Goal: Task Accomplishment & Management: Complete application form

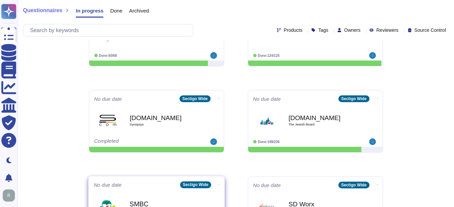
scroll to position [203, 0]
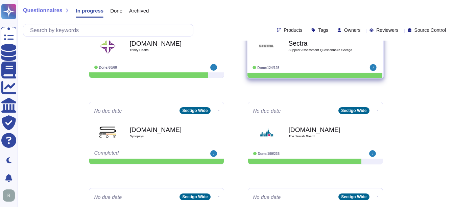
click at [328, 53] on div "Sectra Supplier Assessment Questionnaire Sectigo" at bounding box center [323, 45] width 68 height 27
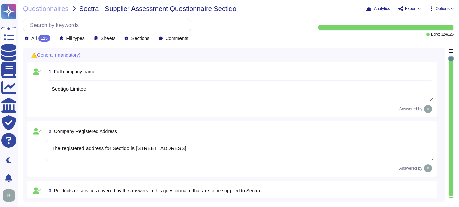
type textarea "Sectigo Limited"
type textarea "The registered address for Sectigo is [STREET_ADDRESS]."
type textarea "Sectigo provides the following services and products: 1. Digital identity solut…"
type textarea "Sectigo"
type textarea "The registration number for Sectigo is 04058690."
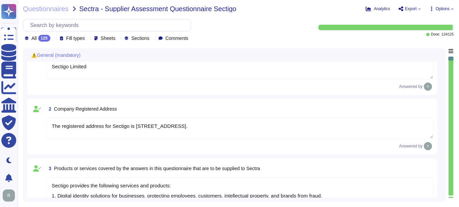
scroll to position [68, 0]
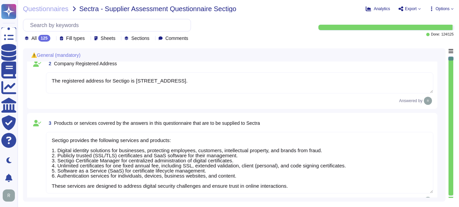
type textarea "The VAT number is EU372028368. The VAT Registration is also EU372028368. The TA…"
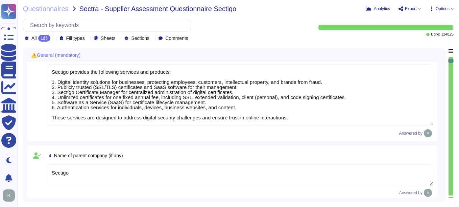
type textarea "Sectigo is a privately held company. It is incorporated in the [GEOGRAPHIC_DATA…"
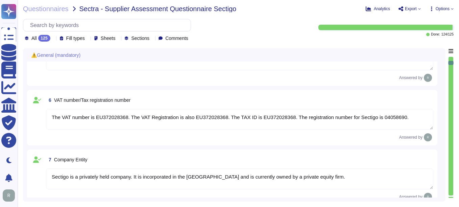
type textarea "The Chief Executive Officer (CEO) is part of Sectigo's executive management tea…"
type textarea "Your enterprise sales representative will share the details."
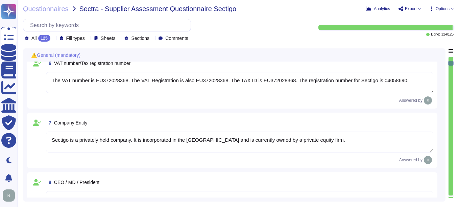
type textarea "[PERSON_NAME] - CCO"
type textarea "The Information Security Officer is [PERSON_NAME], who holds the title of Chief…"
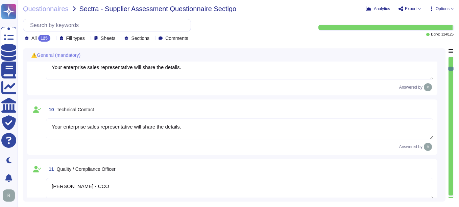
type textarea "The Data Protection Officer (DPO) is [PERSON_NAME]."
type textarea "[PERSON_NAME] - CCO"
type textarea "N/A"
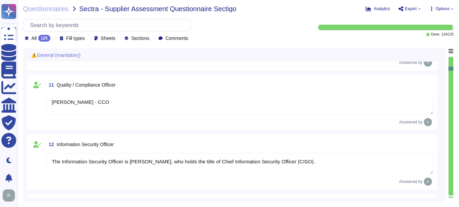
type textarea "Yes, a background check for criminal conviction is performed for all employees,…"
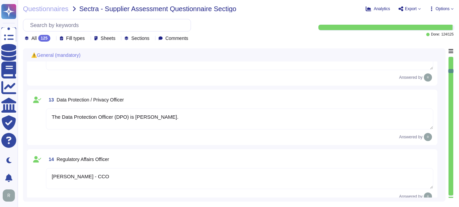
type textarea "Yes, the entire supplier chain is considered. Sectigo and Sectigo both perform …"
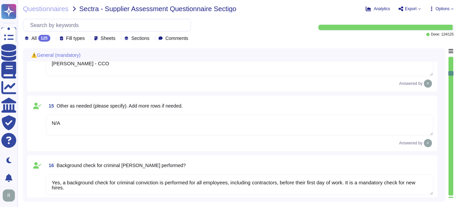
type textarea "No, we do not obtain ISO 9001 certification and have no plans for it. Our organ…"
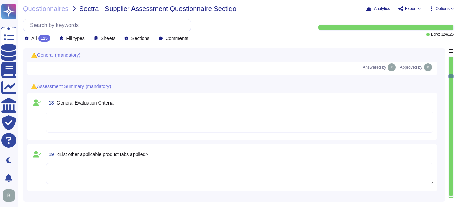
type textarea "Yes, Sectigo has established documented quality control processes as part of ou…"
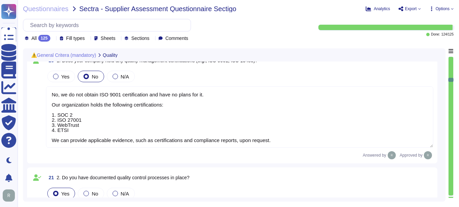
type textarea "At [GEOGRAPHIC_DATA], we welcome any questions or feedback you may have regardi…"
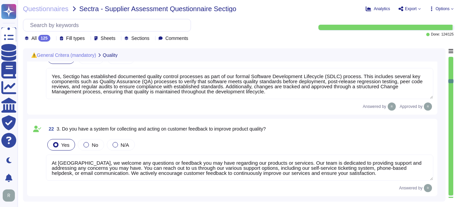
type textarea "We are privately held and we do not share this information."
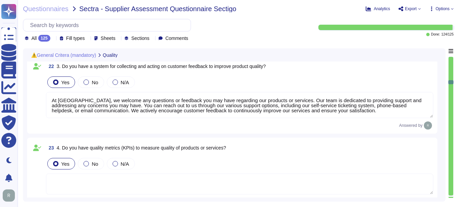
type textarea "The DUN & [PERSON_NAME] (D&B) Number for Sectigo is 220567130."
type textarea "We are privately held and do not share this information."
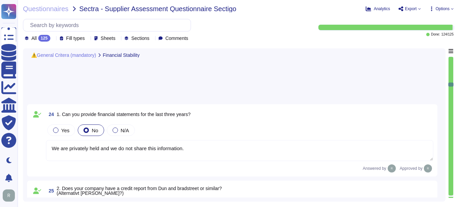
type textarea "Yes, Sectigo maintains insurance coverage for general liability, cyber insuranc…"
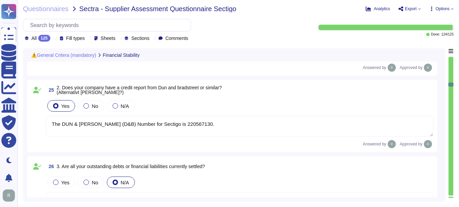
scroll to position [1556, 0]
type textarea "We are privately held and do not share this information."
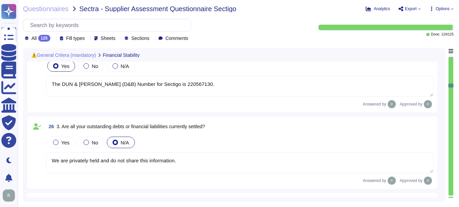
type textarea "Yes, we have undergone compliance audits, including SOC 2, ISO 27001, and WebTr…"
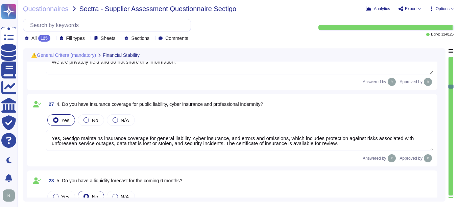
type textarea "Yes, Sectigo has a defined Risk Management process that includes a comprehensiv…"
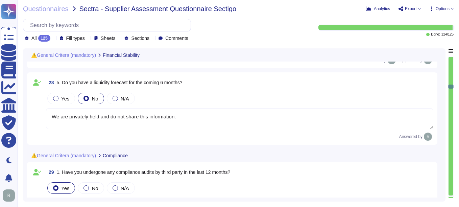
scroll to position [1793, 0]
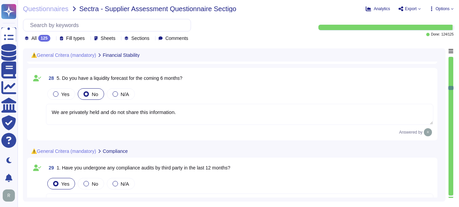
type textarea "Yes, we have a comprehensive contingency plan in place for potential disruption…"
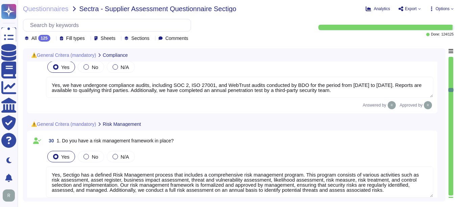
type textarea "Yes, we manage supplier risks by monitoring our third-party service providers b…"
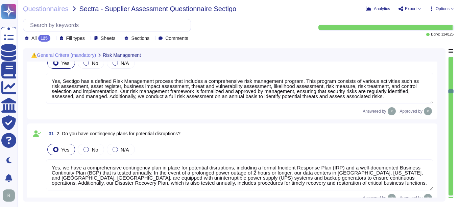
type textarea "Yes, we conduct regular risk assessments. A full risk assessment is performed a…"
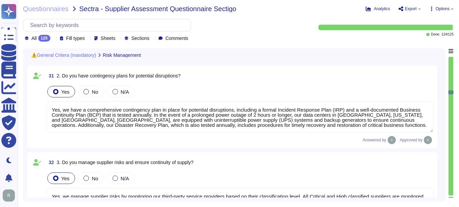
type textarea "Yes, Sectigo provides support to handle and resolve customer issues promptly. O…"
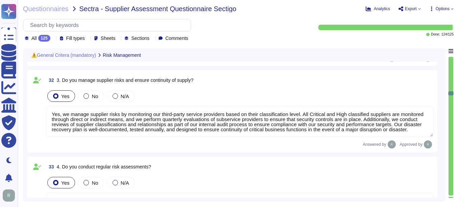
type textarea "Yes, Sectigo has a centralized incident management tool in place for logging an…"
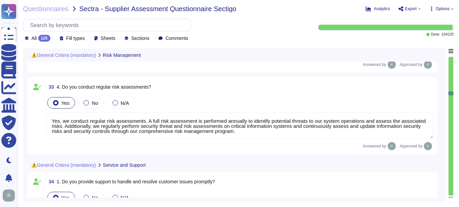
type textarea "We offer CLM (SCM) and digital Certificates. SCM is developed by Sectigo. It is…"
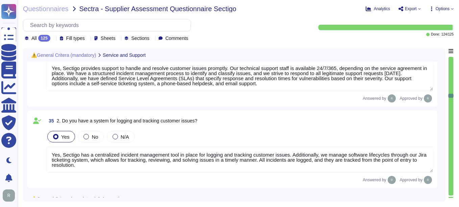
type textarea "No, we have not implemented any new applications, technology solutions, service…"
type textarea "Yes, Sectigo has a continuous quality improvement process integrated into our f…"
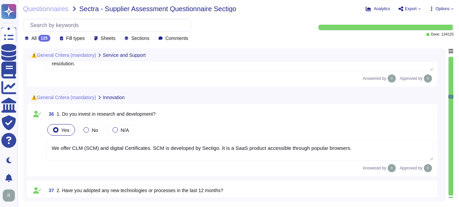
type textarea "Due to our growth in the past years and the competitive market, it is important…"
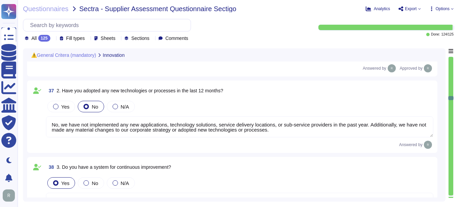
scroll to position [2537, 0]
type textarea "Our office in [GEOGRAPHIC_DATA] is [GEOGRAPHIC_DATA] certified, and our office …"
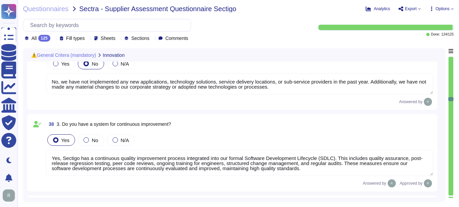
type textarea "Yes, Sectigo is committed to an environmental strategy that includes implementi…"
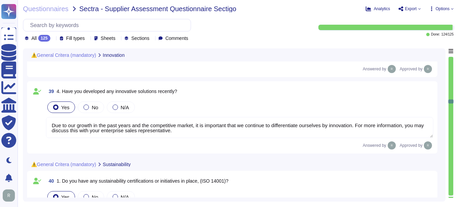
type textarea "Yes, Sectigo has several measures in place to reduce our carbon footprint, incl…"
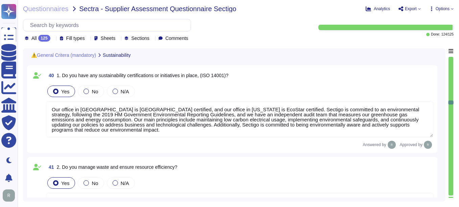
type textarea "Yes, we are committed to ensuring sustainable practices throughout our supply c…"
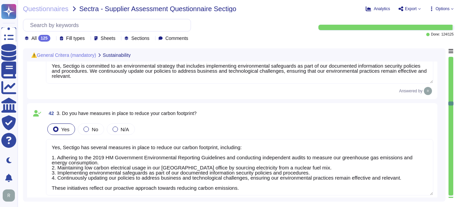
type textarea "Our company is committed to providing safe working conditions for all employees…"
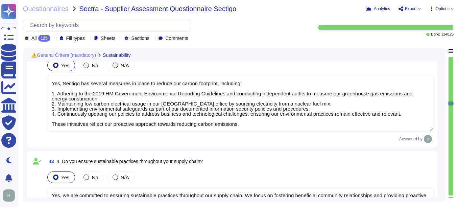
scroll to position [3044, 0]
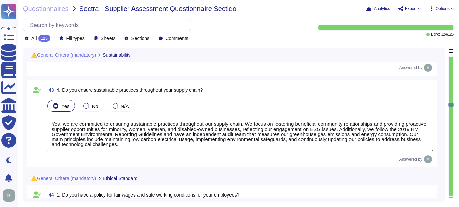
type textarea "Yes, we have documented policies and procedures in place that address the preve…"
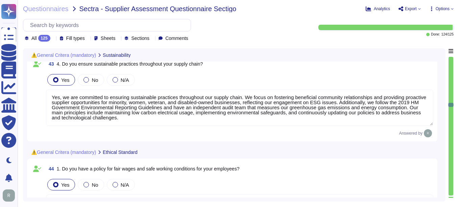
type textarea "We undergo extensive internal audits year-round as a WebTrust audited public CA…"
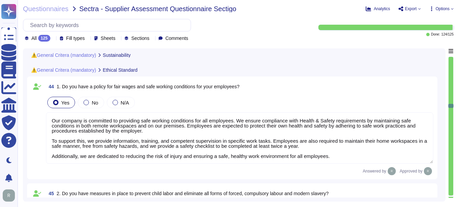
type textarea "Yes, we have a compliance program and a set of policies and procedures in place…"
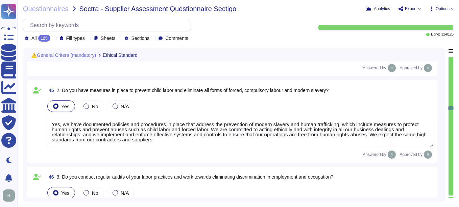
type textarea "Yes, our organization holds the following information security certifications: …"
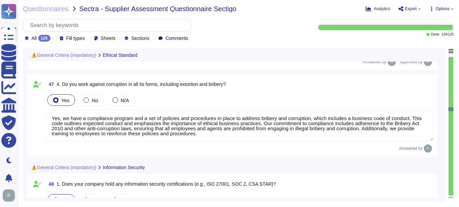
type textarea "Yes, we have documented information security policies that have been approved b…"
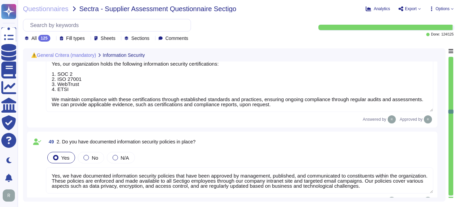
type textarea "Yes, we have several measures in place to prevent data breaches, including: 1. …"
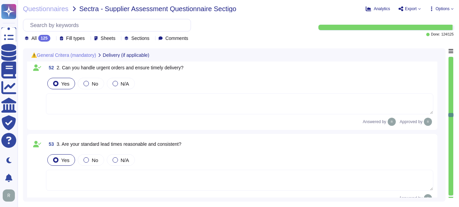
type textarea "Yes, we have a formal Incident Response Plan (IRP) in place that covers all sor…"
type textarea "Yes, our data processing facilities are located in the [GEOGRAPHIC_DATA] ([GEOG…"
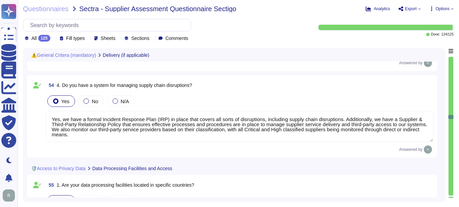
type textarea "Only senior staff with trusted privileges may have access to production data. S…"
type textarea "DPIAs are typically conducted in connection with new products and product enhan…"
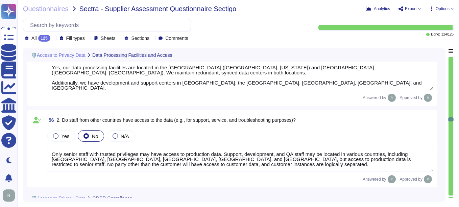
type textarea "Sectigo does not engage sub-processors or subcontractors for the services provi…"
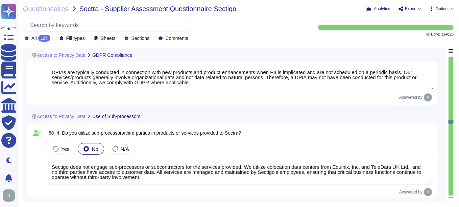
type textarea "Yes, our ICO number is ZA210483, indicating our registration with the data prot…"
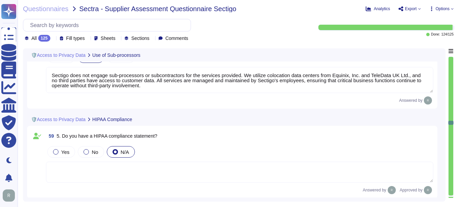
type textarea "Yes, our products and services undergo annual penetration testing conducted by …"
type textarea "By policy, we do not share the full results of penetration tests and the remedi…"
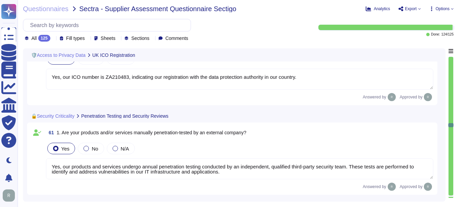
type textarea "Yes, we conduct regular internal security reviews, assessments, and security sc…"
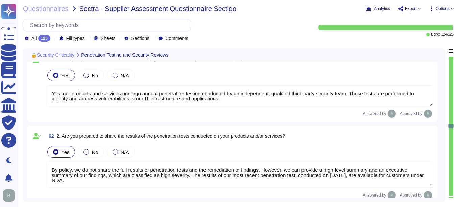
type textarea "No, we do not allow our customers to perform any of the testing, including pene…"
type textarea "Yes, we conduct security patching of our products on a regular basis. High-risk…"
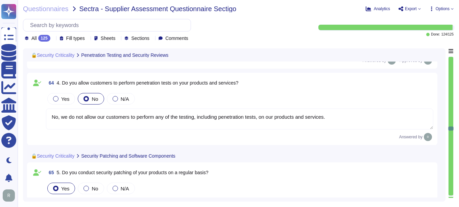
type textarea "Yes, we offer a comprehensive and documented RESTful API that supports various …"
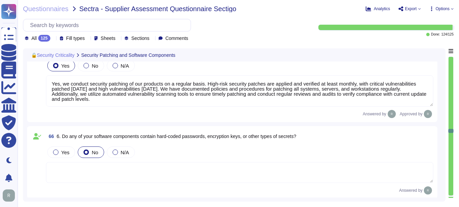
type textarea "Yes, password-based authentication is used. Passwords must meet specific comple…"
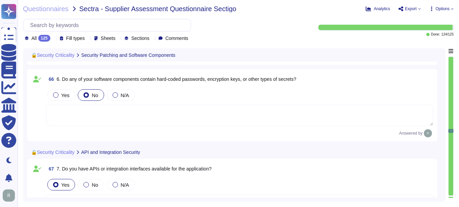
type textarea "Yes, SCM utilizes multi-factor authentication (MFA) for client accounts. MFA is…"
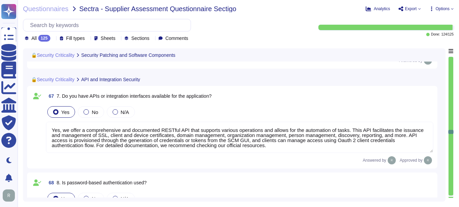
type textarea "Yes, we utilize encryption in transit using secure protocols such as TLS 1.2 or…"
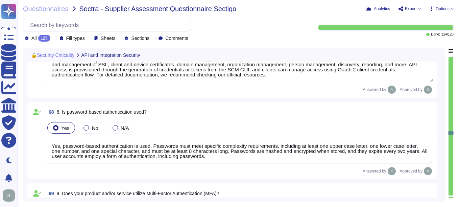
type textarea "Yes, we utilize encryption at rest. All customer data, including backups, is en…"
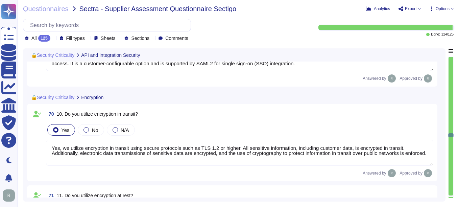
type textarea "Yes, all security events, including authentication events, SSH session commands…"
type textarea "The audit log can be downloaded from Sectigo SCM. There is an Audit API to inte…"
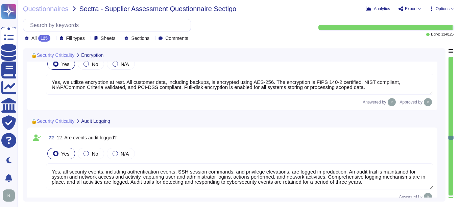
type textarea "Audit logs are protected against deletion and manipulation through several key …"
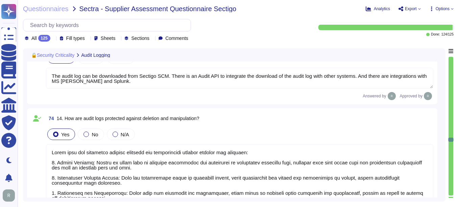
type textarea "No. Our SCM is a SaaS product accessible through popular browsers. The Applicat…"
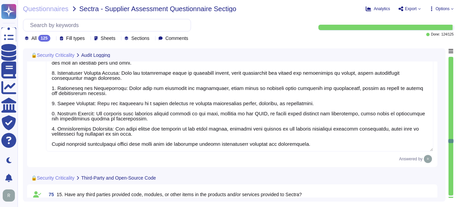
type textarea "Yes, we use open-source software and libraries in our products and services. We…"
type textarea "Sectigo has established a comprehensive vulnerability management program to add…"
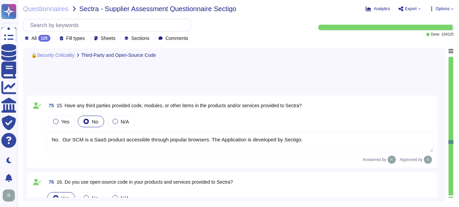
type textarea "Sectigo implements a comprehensive range of security measures, including: 1. Pa…"
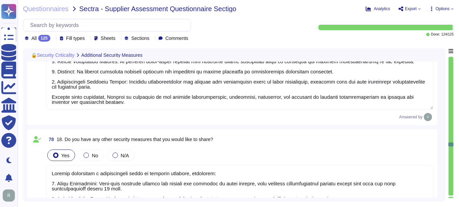
type textarea "Our organization is ISO 27001 certified."
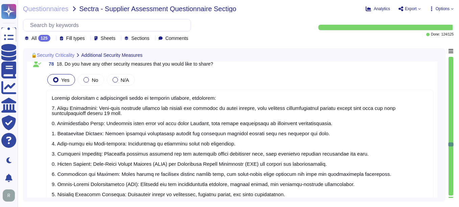
type textarea "Our organization is ISO 27001 certified."
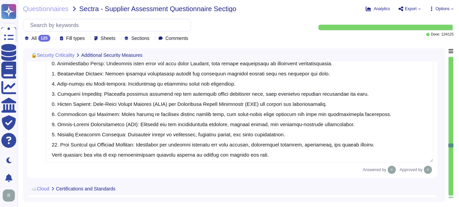
type textarea "Yes, we have SOC 2 Type 2 reports available. Access to the SOC 2 Type 2 report …"
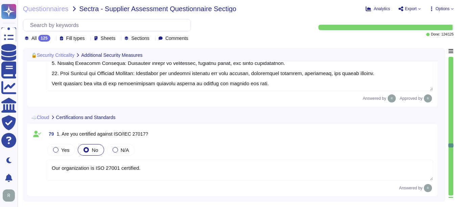
scroll to position [6461, 0]
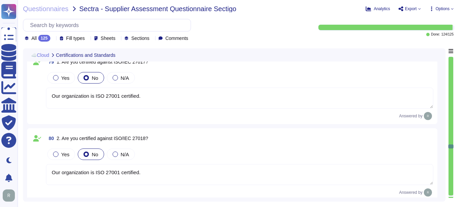
type textarea "Yes, we conform to the ISO 27001 standard security framework, along with other …"
type textarea "Yes, we have a comprehensive backup strategy implemented. This includes continu…"
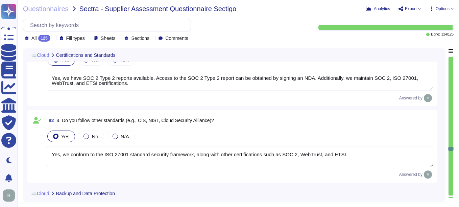
type textarea "Yes, access to Sectigo's data is protected and managed through several key meas…"
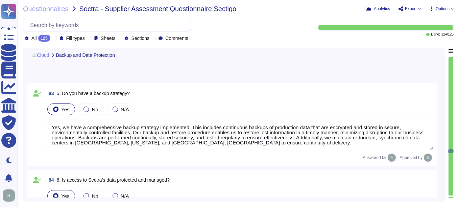
type textarea "Yes, we achieve tenant isolation in a shared environment through a multi-tenant…"
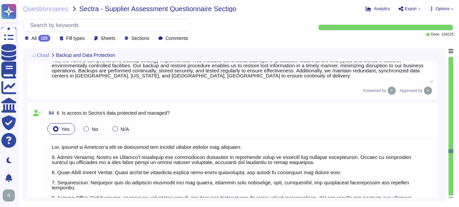
scroll to position [1, 0]
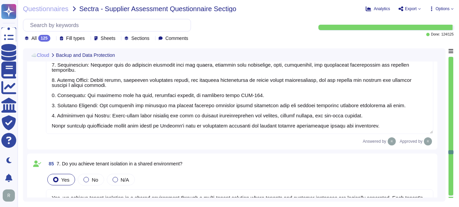
type textarea "Yes, we protect the network against malicious activities through several measur…"
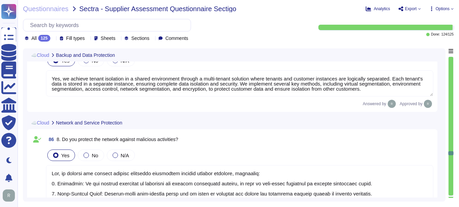
type textarea "Yes, we guarantee a 99.5% uptime for Supply Chain Management (SCM) services and…"
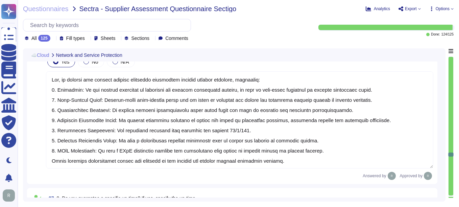
type textarea "Yes, our organization has defined a Recovery Point Objective (RPO) for all syst…"
type textarea "Yes, our organization has defined a Recovery Time Objective (RTO) for the appli…"
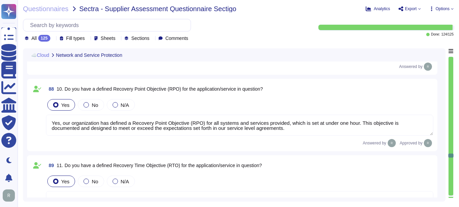
type textarea "Yes, we have a formal Change Management process that is documented, approved by…"
type textarea "Yes, we conduct capacity management to ensure a stable service. Our capacity ma…"
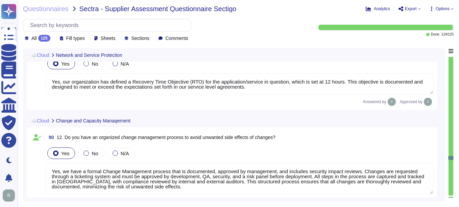
type textarea "Yes, we have separate development, testing, and production environments. These …"
type textarea "Yes, we have developed secure configurations for hardware and software, which i…"
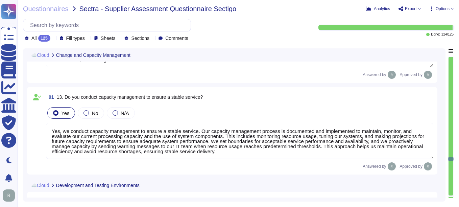
scroll to position [7611, 0]
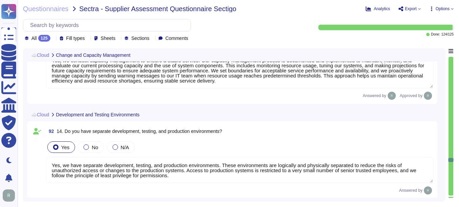
type textarea "Yes, we monitor performance aspects of the service using monitoring tools and a…"
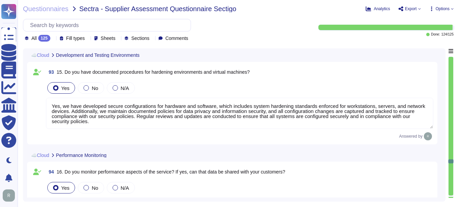
type textarea "Sectigo has established a comprehensive vulnerability management program to add…"
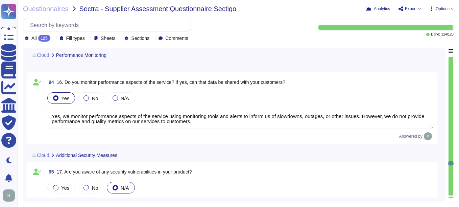
type textarea "Sectigo implements several additional security measures to enhance our security…"
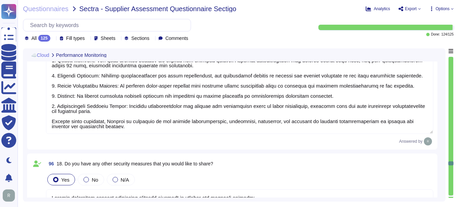
scroll to position [8084, 0]
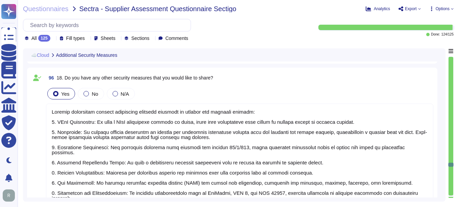
type textarea "Yes, the data centers are staffed 24/7 by security personnel, including securit…"
type textarea "We use colocation centers from Equinix and TeleData. Our production infrastruct…"
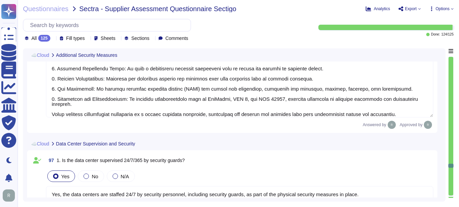
type textarea "Yes, we have implemented security controls to protect the physical perimeter, w…"
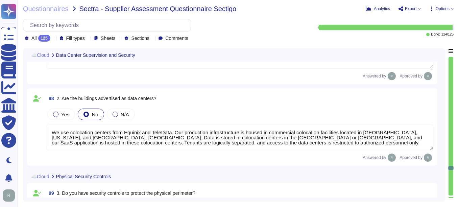
scroll to position [8389, 0]
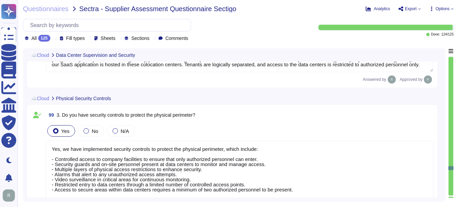
type textarea "Yes, we have physical entry controls in place, which include: - Controlled acce…"
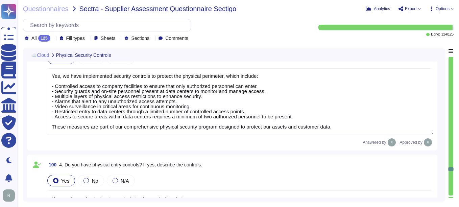
type textarea "Yes. Physical security measures are in place for data centers, including contro…"
type textarea "Yes, our organization has implemented several measures to protect our key infra…"
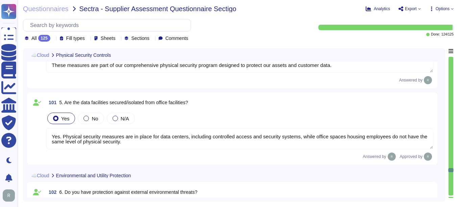
type textarea "Yes, the delivery and loading areas are isolated from the information processin…"
type textarea "Yes, the processing facilities are protected from power failures and other disr…"
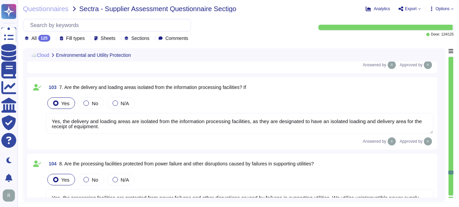
type textarea "Yes, we ensure secure disposal of equipment containing storage media. All equip…"
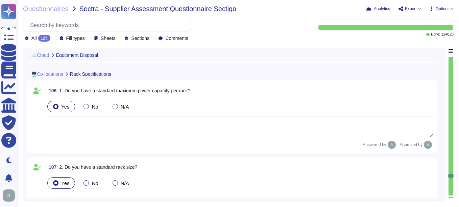
type textarea "No party other than the customer will have access to customer data, and custome…"
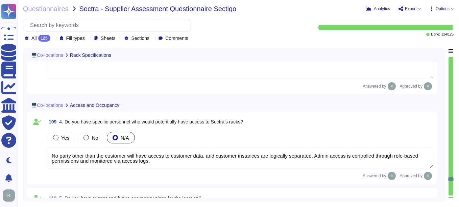
type textarea "No current and future occupancy plans for the location beyond this date."
type textarea "Yes, the data center can operate at full capacity for Sectra in the case of an …"
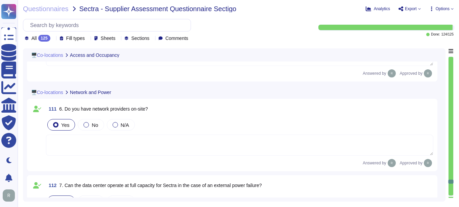
type textarea "Yes, the data centers are staffed 24/7 by security personnel, including securit…"
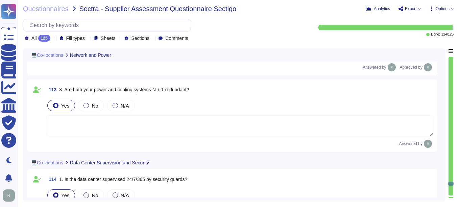
type textarea "We use colocation centers from Equinix and TeleData. Our production infrastruct…"
type textarea "Yes, we have implemented security controls to protect the physical perimeter, w…"
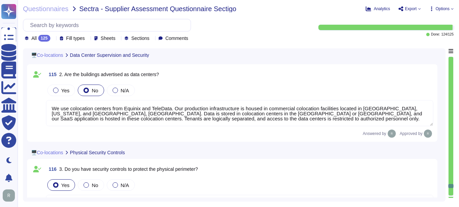
type textarea "Yes, we have physical entry controls in place, which include: - Controlled acce…"
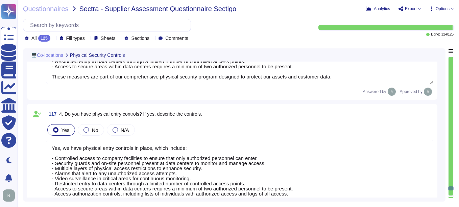
type textarea "Yes. Physical security measures are in place for data centers, including contro…"
type textarea "Yes, our organization has implemented several measures to protect our key infra…"
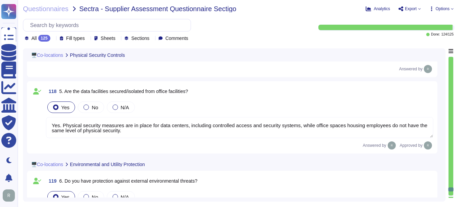
type textarea "Yes, the delivery and loading areas are isolated from the information processin…"
type textarea "Yes, the processing facilities are protected from power failures and other disr…"
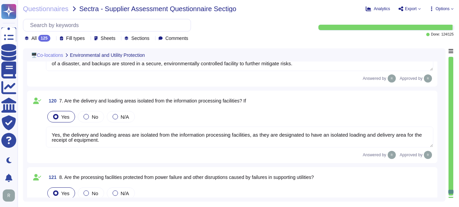
type textarea "Yes, we ensure secure disposal of equipment containing storage media. All equip…"
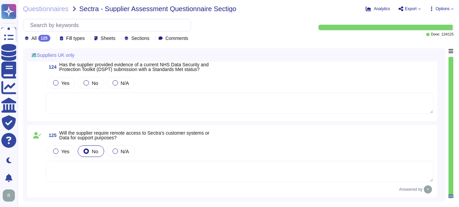
scroll to position [10537, 0]
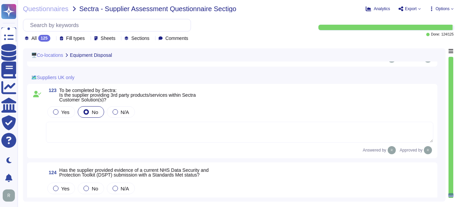
type textarea "Yes, we ensure secure disposal of equipment containing storage media. All equip…"
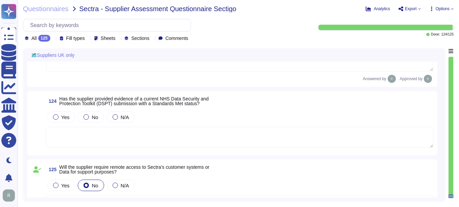
scroll to position [10604, 0]
click at [113, 116] on div at bounding box center [115, 116] width 5 height 5
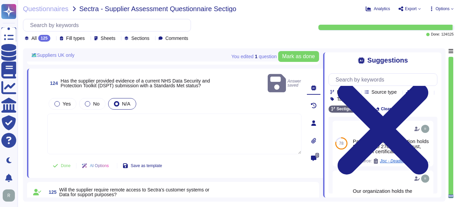
scroll to position [10638, 0]
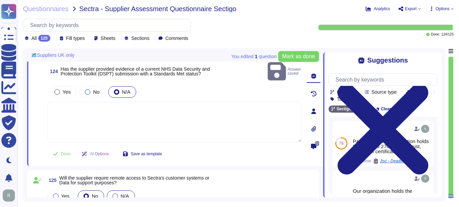
click at [114, 193] on div at bounding box center [115, 195] width 5 height 5
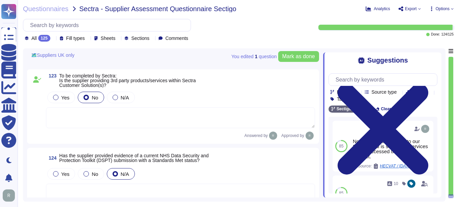
scroll to position [10513, 0]
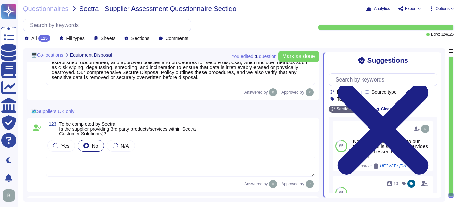
type textarea "Yes, we ensure secure disposal of equipment containing storage media. All equip…"
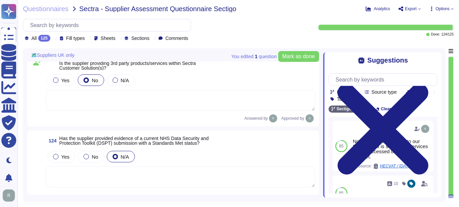
scroll to position [10676, 0]
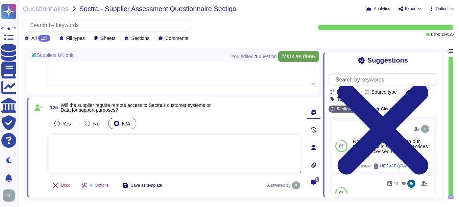
click at [293, 54] on span "Mark as done" at bounding box center [298, 56] width 33 height 5
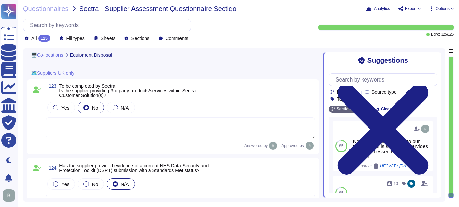
type textarea "Yes, we ensure secure disposal of equipment containing storage media. All equip…"
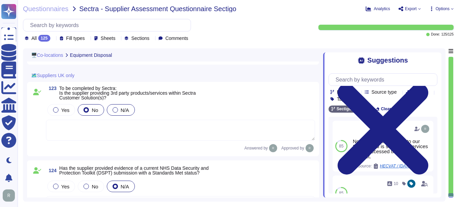
click at [114, 111] on div at bounding box center [115, 109] width 5 height 5
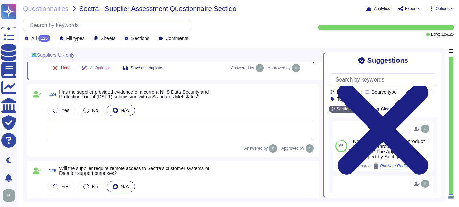
scroll to position [10684, 0]
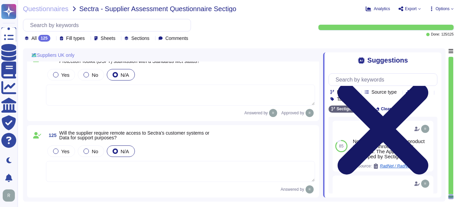
click at [429, 84] on icon at bounding box center [383, 129] width 91 height 91
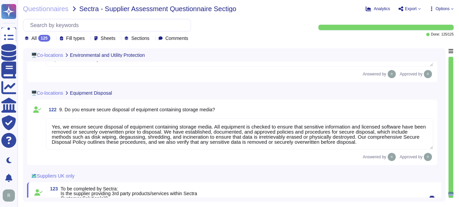
type textarea "Yes, the delivery and loading areas are isolated from the information processin…"
type textarea "Yes, the processing facilities are protected from power failures and other disr…"
type textarea "Yes, we ensure secure disposal of equipment containing storage media. All equip…"
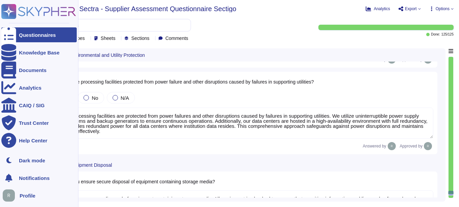
type textarea "Yes, our organization has implemented several measures to protect our key infra…"
